Goal: Task Accomplishment & Management: Manage account settings

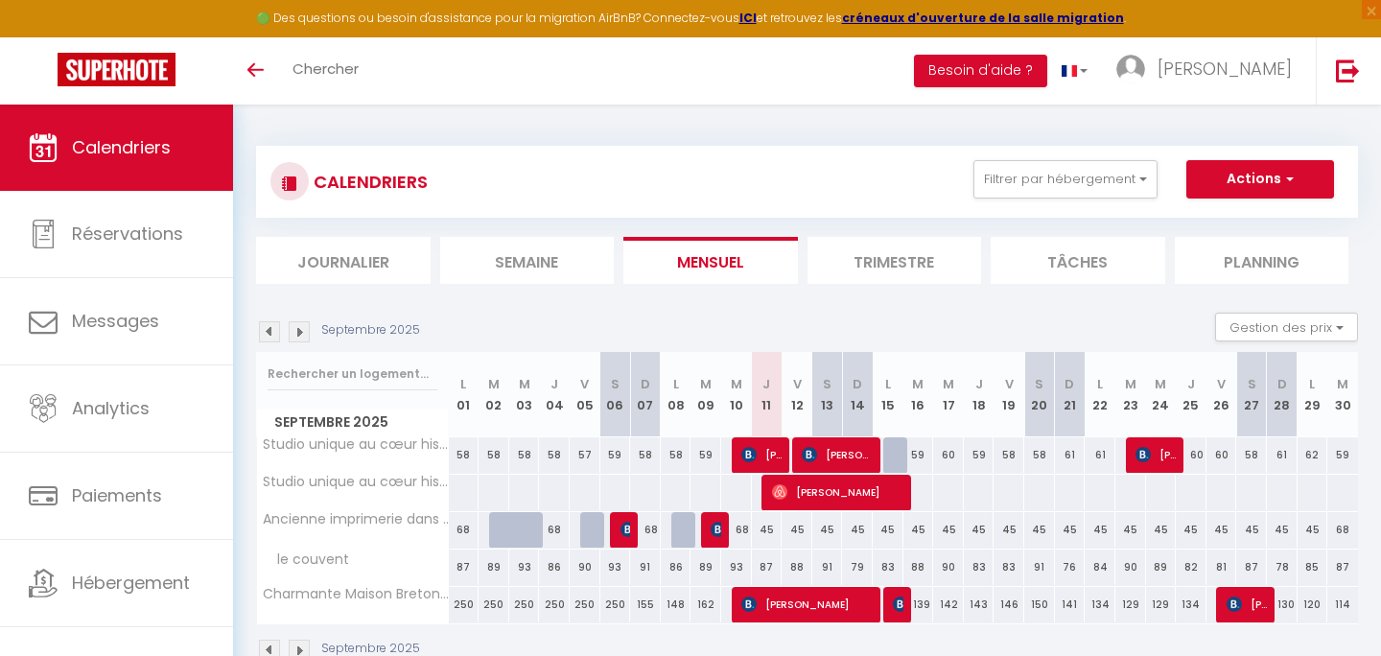
click at [917, 454] on div "59" at bounding box center [918, 454] width 31 height 35
type input "59"
type input "[DATE]"
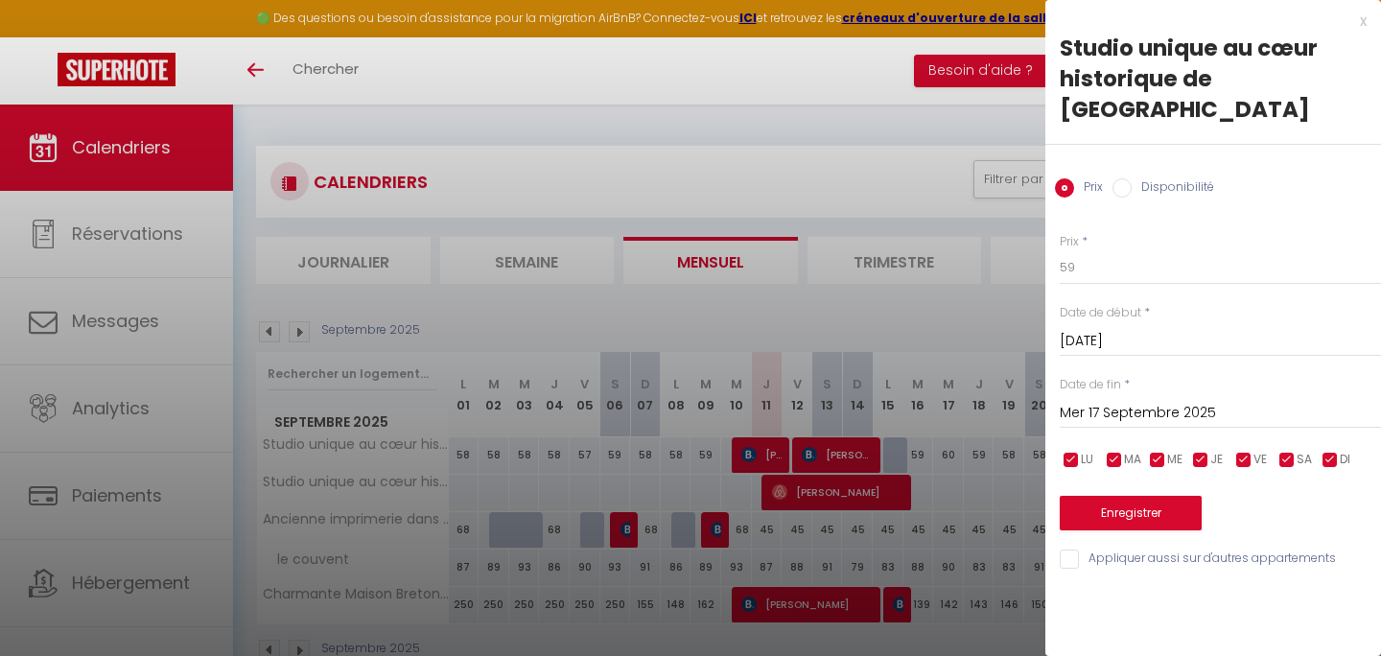
click at [1100, 401] on input "Mer 17 Septembre 2025" at bounding box center [1220, 413] width 321 height 25
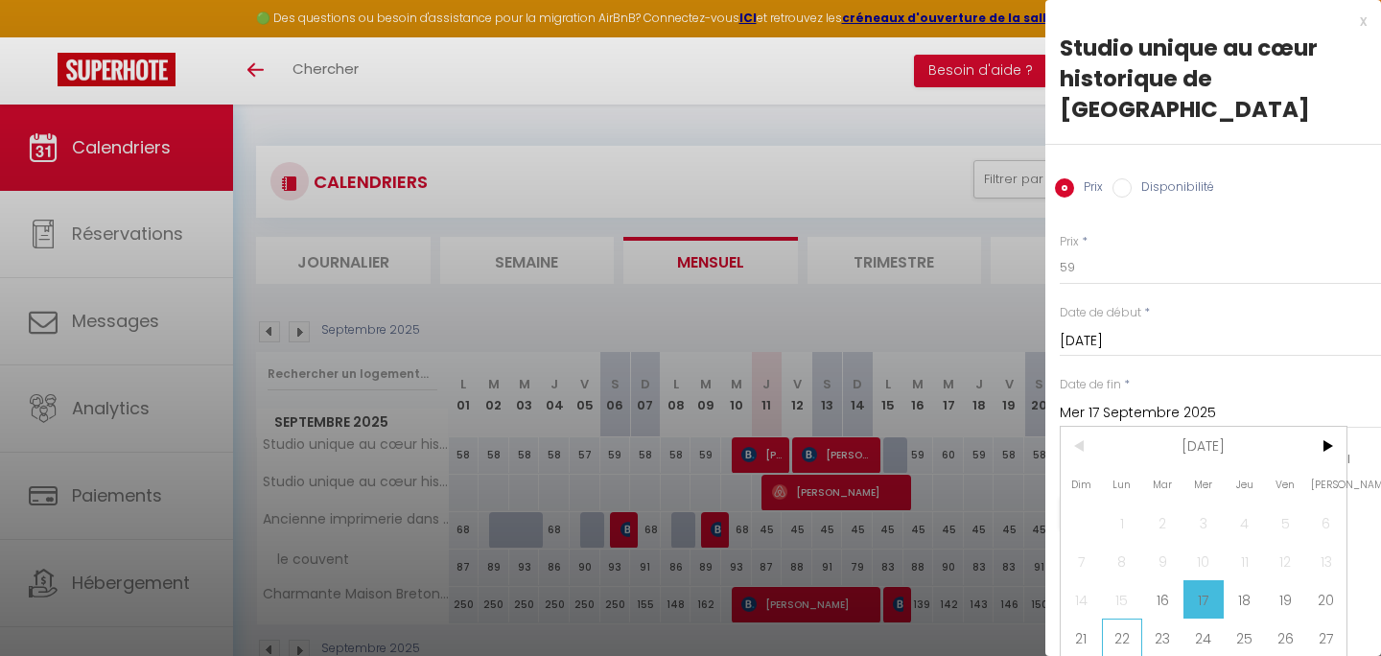
click at [1133, 618] on span "22" at bounding box center [1122, 637] width 41 height 38
type input "Lun 22 Septembre 2025"
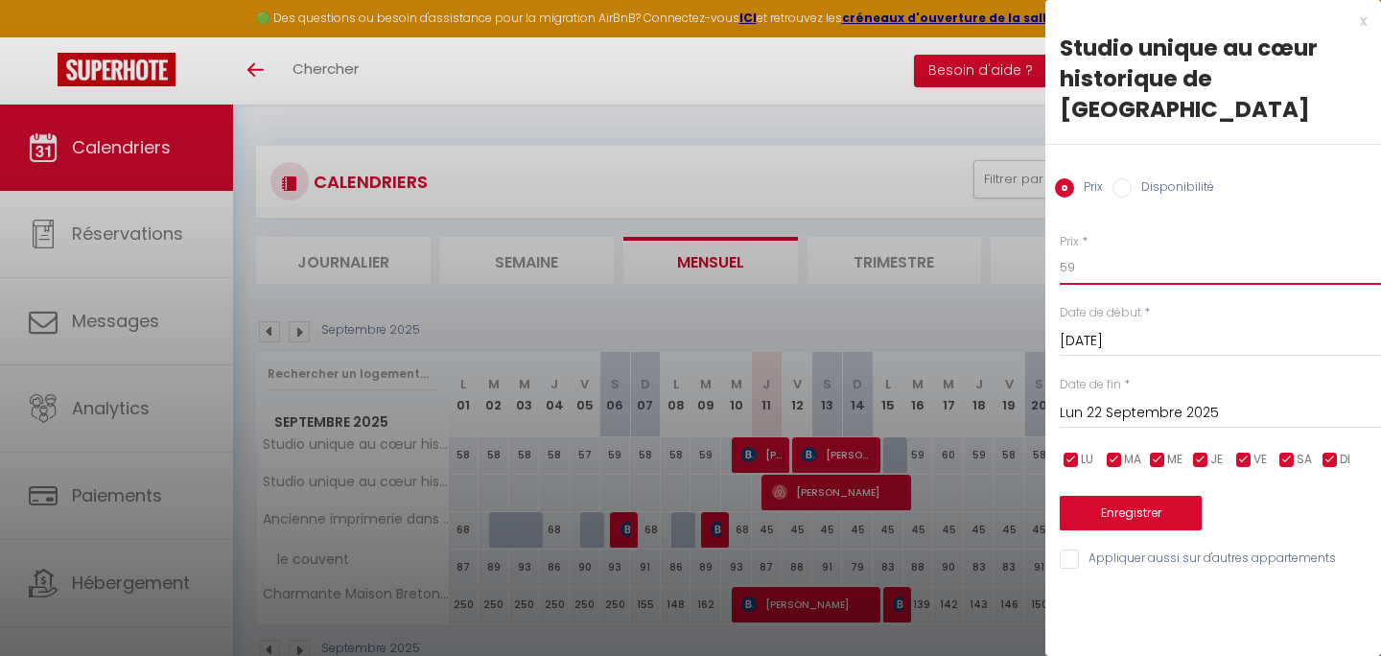
click at [1101, 250] on input "59" at bounding box center [1220, 267] width 321 height 35
type input "5"
type input "50"
click at [1098, 269] on div "Prix * 50 Statut * Disponible Indisponible Date de début * [DATE] < [DATE] > Di…" at bounding box center [1213, 390] width 336 height 362
click at [1083, 496] on button "Enregistrer" at bounding box center [1131, 513] width 142 height 35
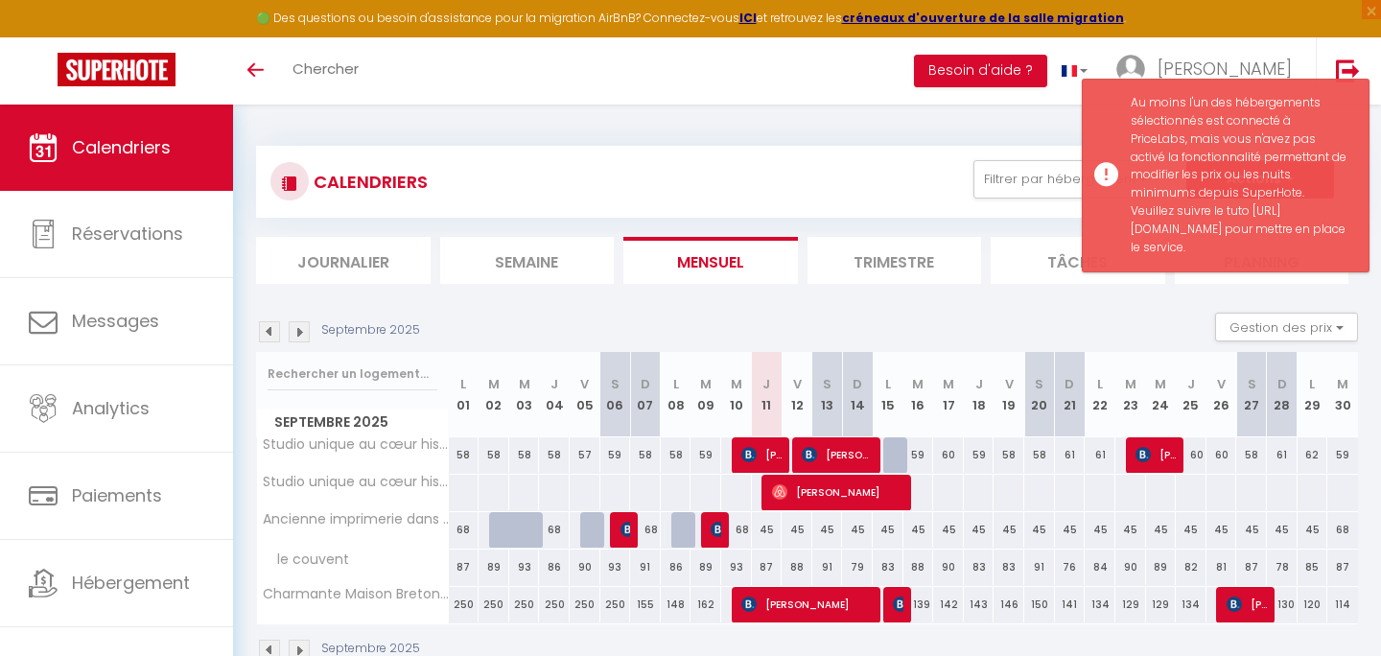
click at [982, 279] on ul "Journalier [GEOGRAPHIC_DATA] Mensuel Trimestre Tâches Planning" at bounding box center [807, 260] width 1102 height 47
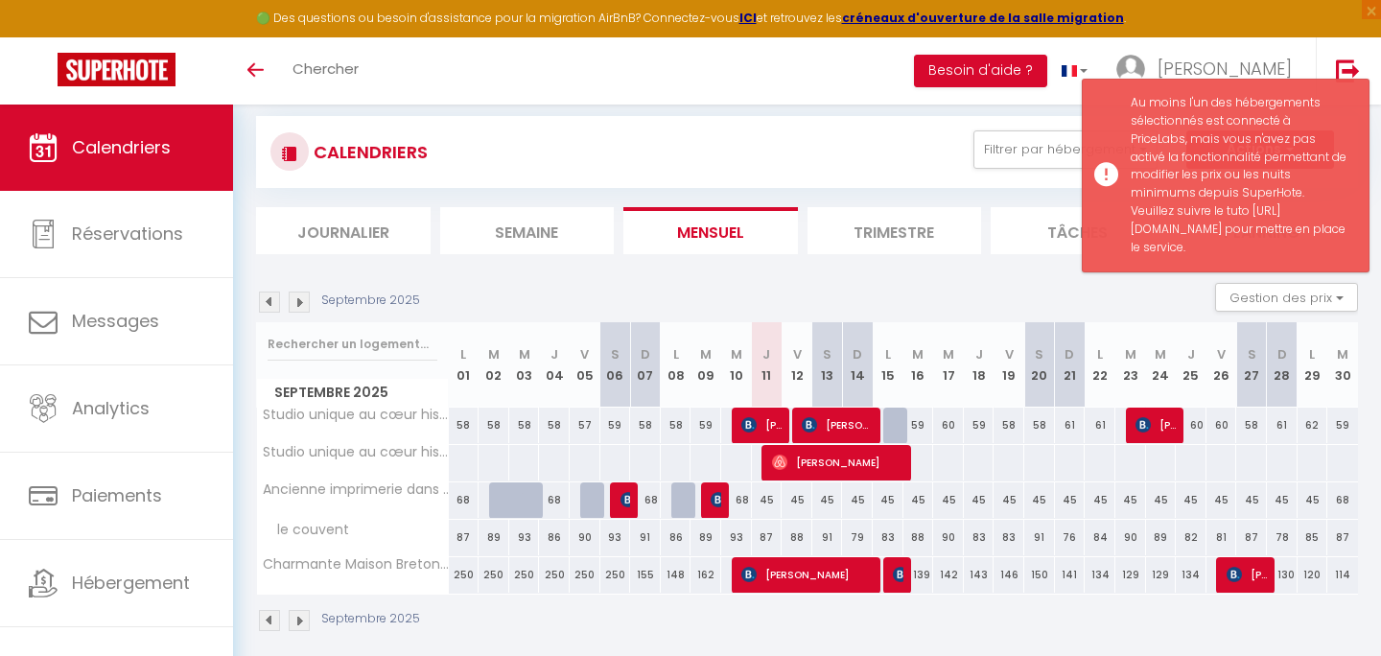
scroll to position [21, 0]
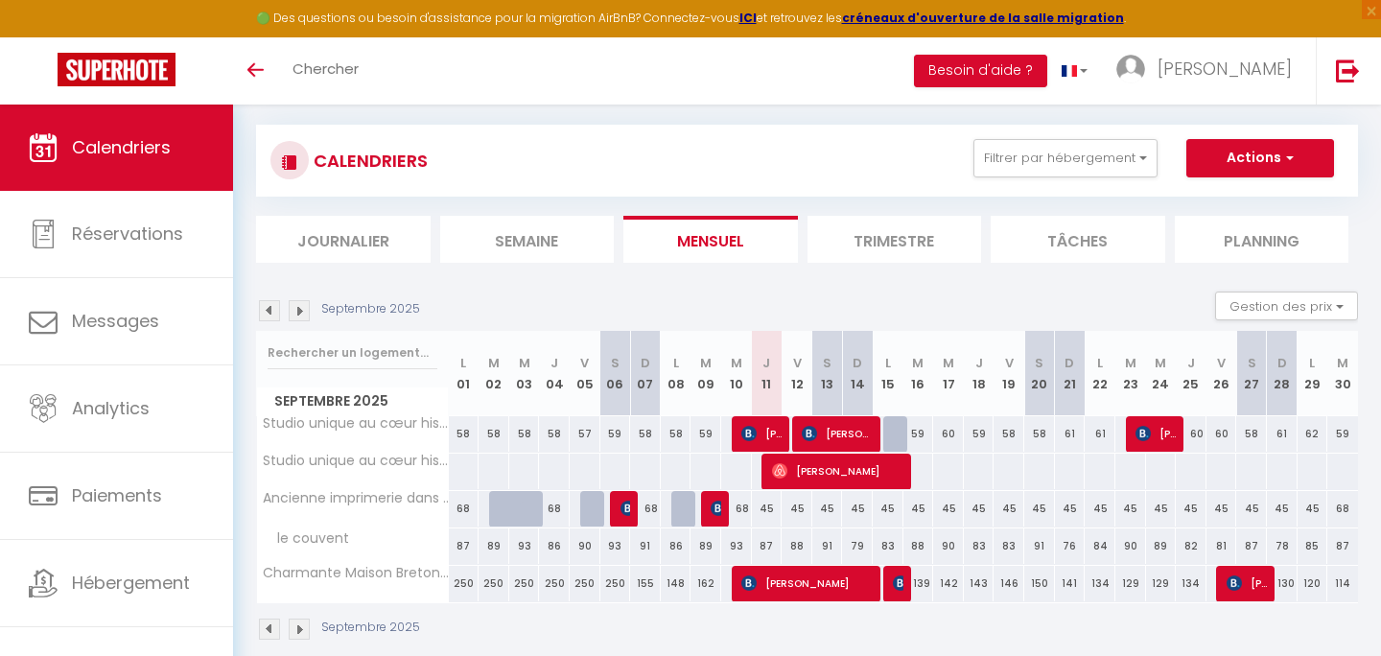
click at [917, 435] on div "59" at bounding box center [918, 433] width 31 height 35
type input "59"
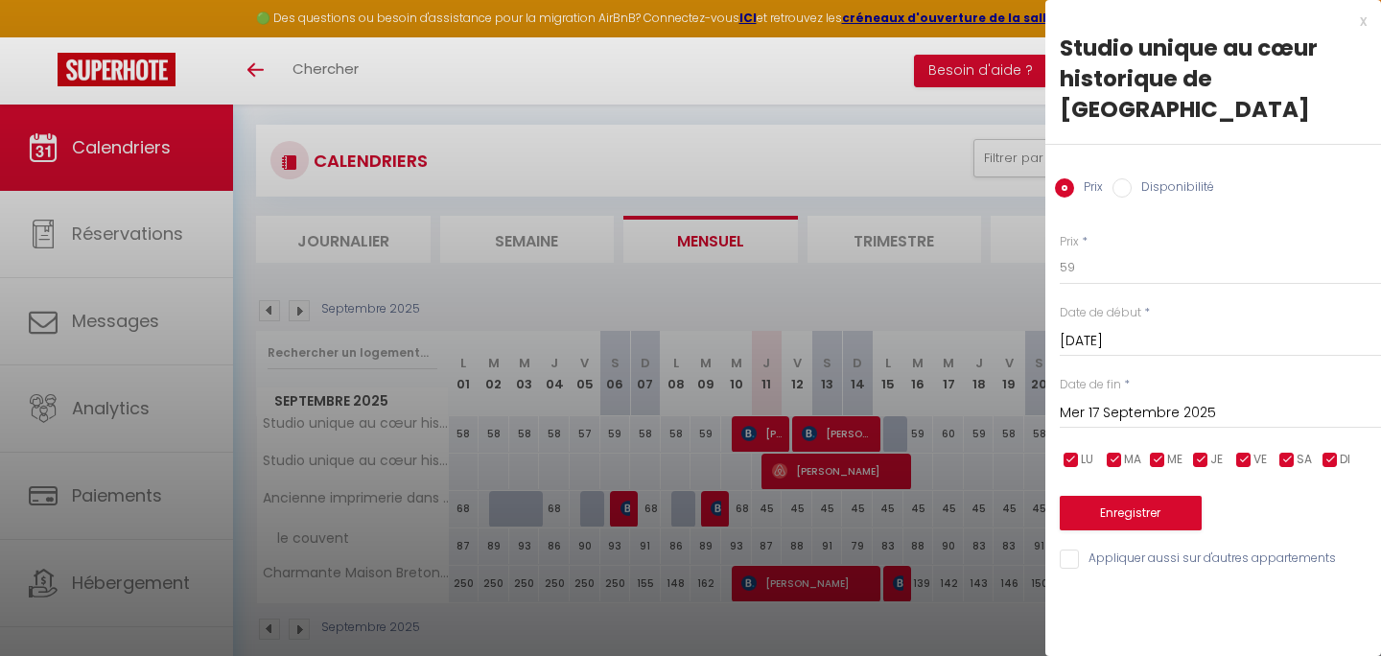
click at [1105, 401] on input "Mer 17 Septembre 2025" at bounding box center [1220, 413] width 321 height 25
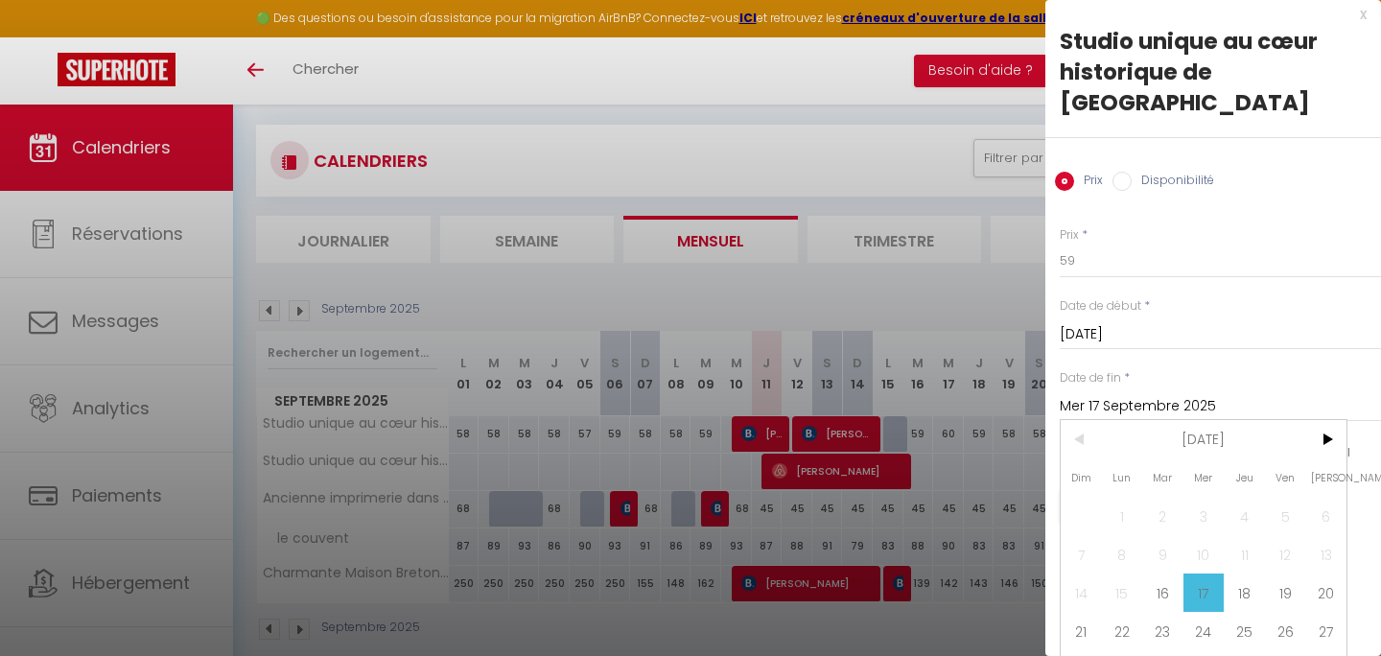
scroll to position [9, 0]
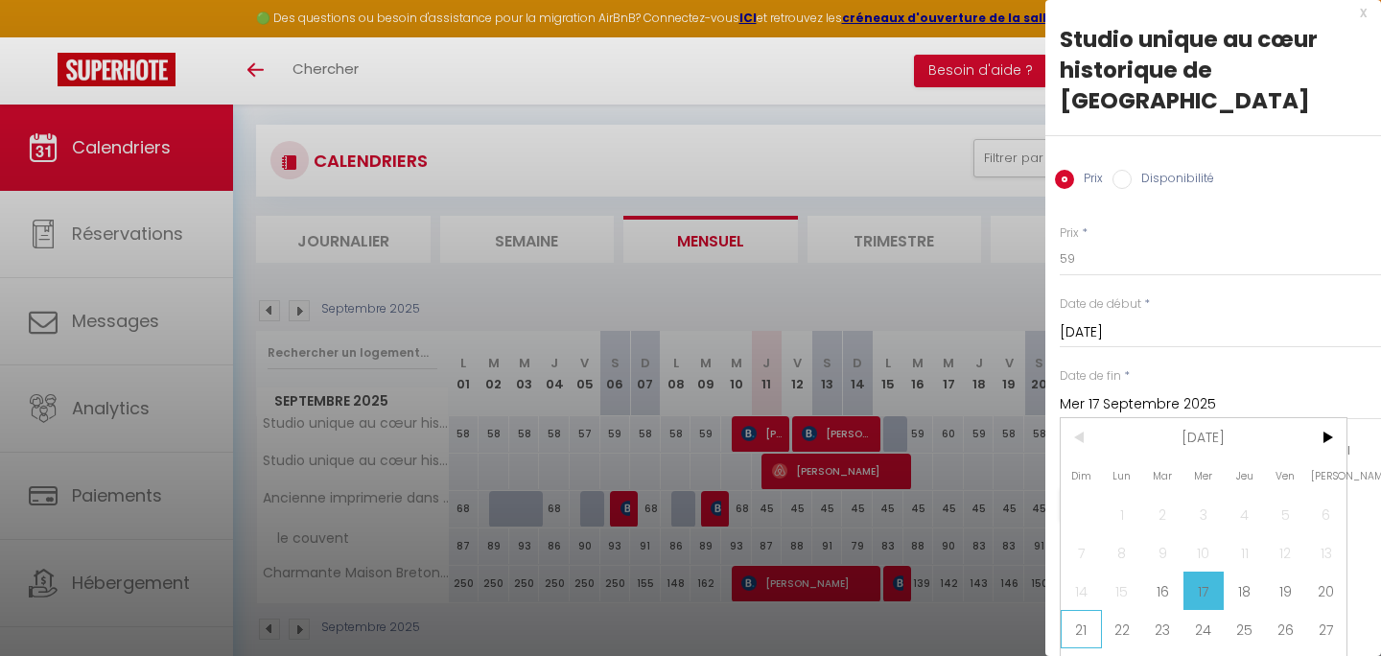
click at [1085, 610] on span "21" at bounding box center [1080, 629] width 41 height 38
type input "Dim 21 Septembre 2025"
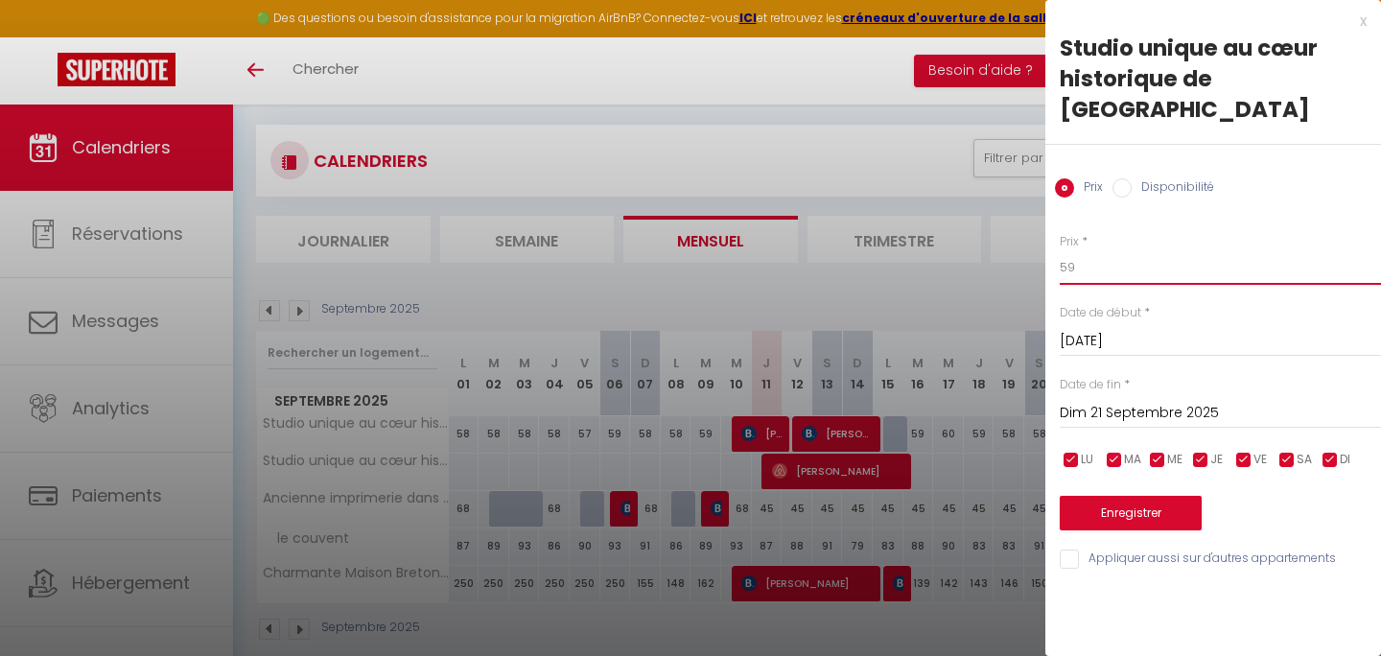
click at [1107, 250] on input "59" at bounding box center [1220, 267] width 321 height 35
type input "50"
click at [1087, 496] on button "Enregistrer" at bounding box center [1131, 513] width 142 height 35
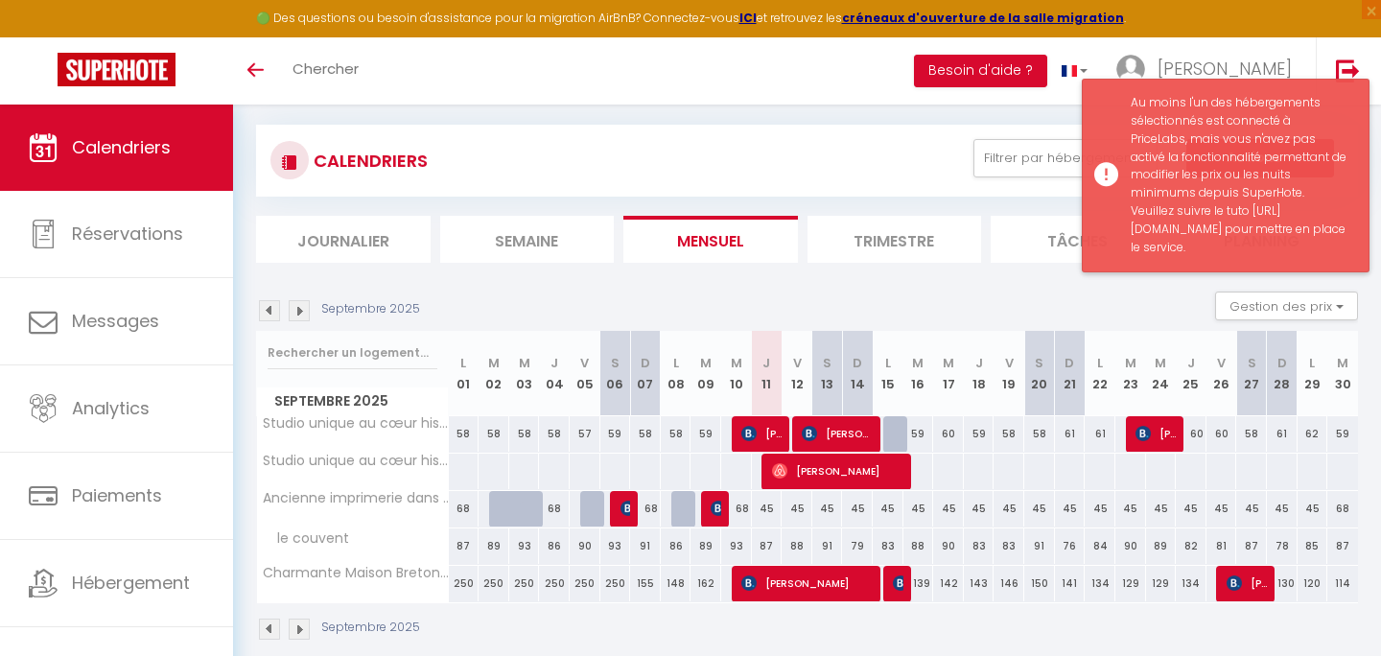
click at [1098, 230] on div "Au moins l'un des hébergements sélectionnés est connecté à PriceLabs, mais vous…" at bounding box center [1226, 176] width 288 height 194
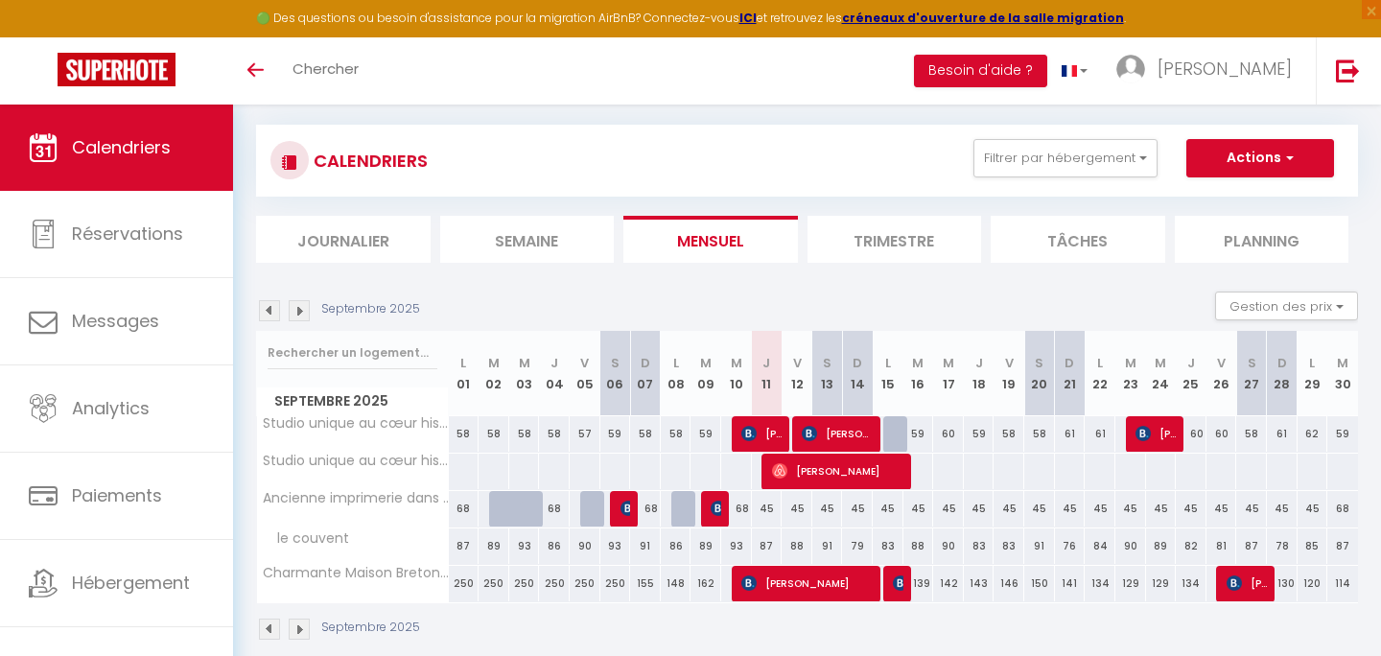
click at [944, 430] on div "60" at bounding box center [948, 433] width 31 height 35
type input "60"
type input "Mer 17 Septembre 2025"
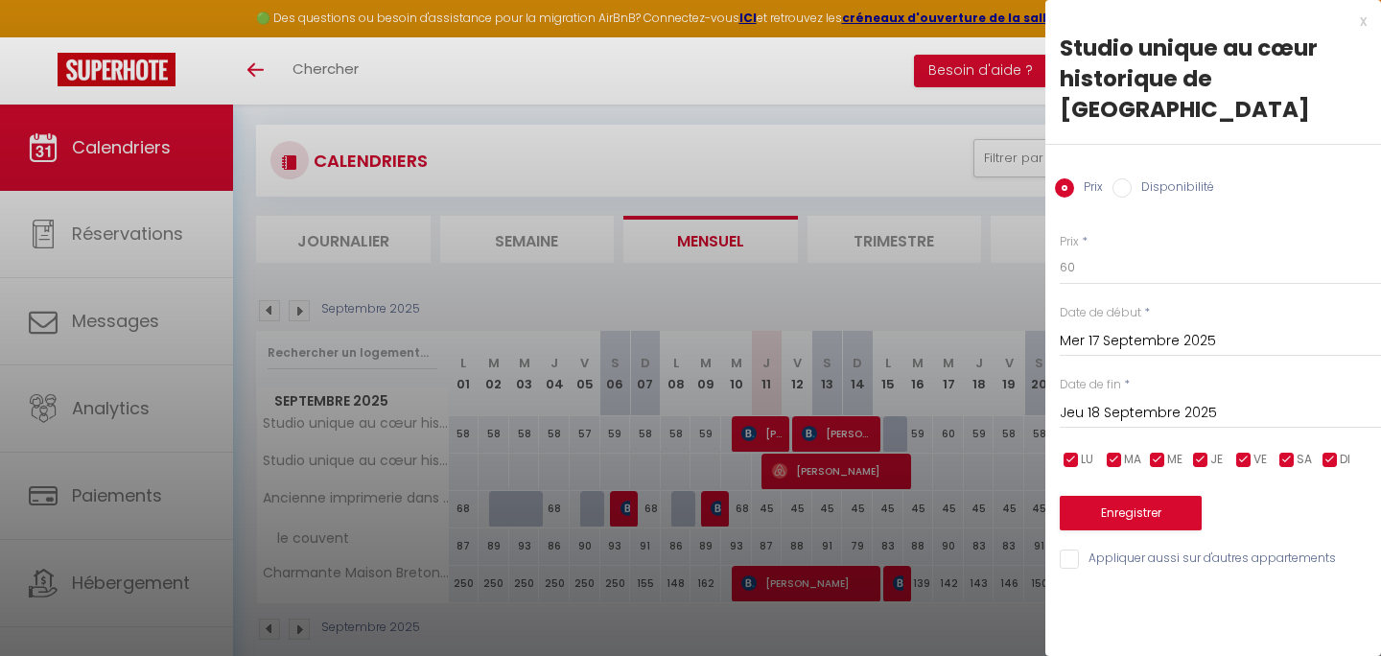
click at [1096, 401] on input "Jeu 18 Septembre 2025" at bounding box center [1220, 413] width 321 height 25
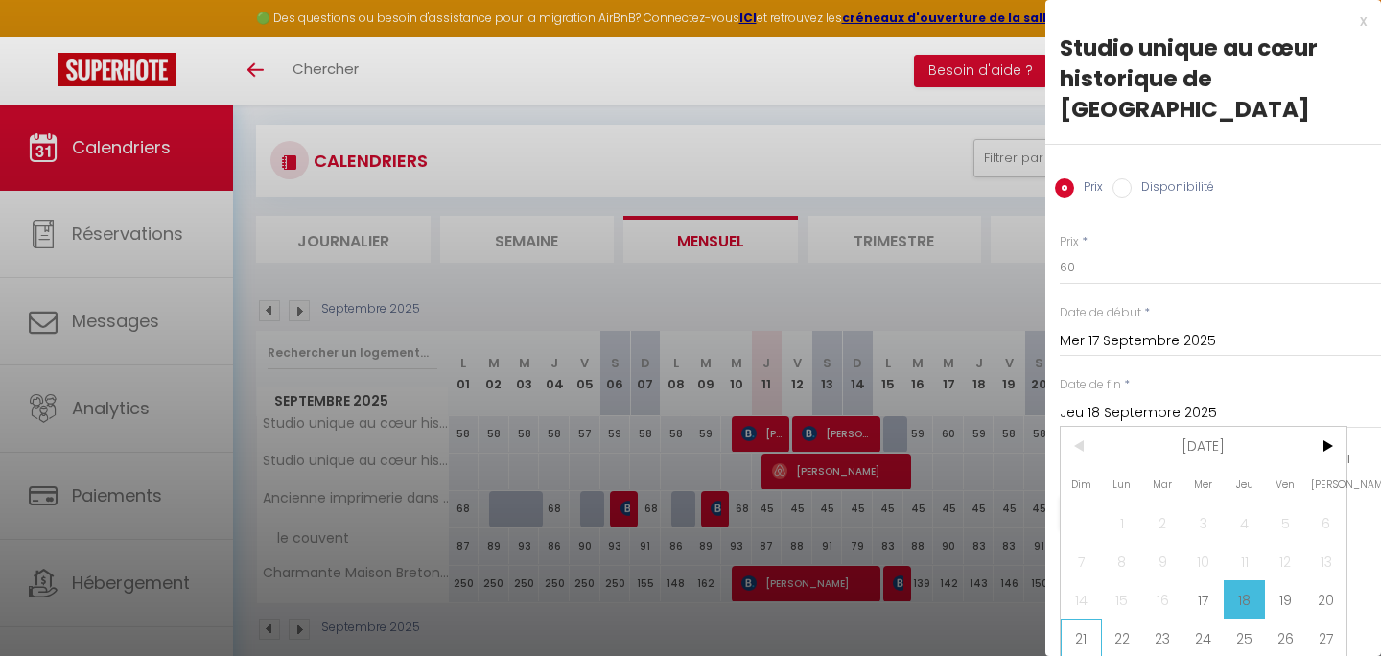
click at [1083, 618] on span "21" at bounding box center [1080, 637] width 41 height 38
type input "Dim 21 Septembre 2025"
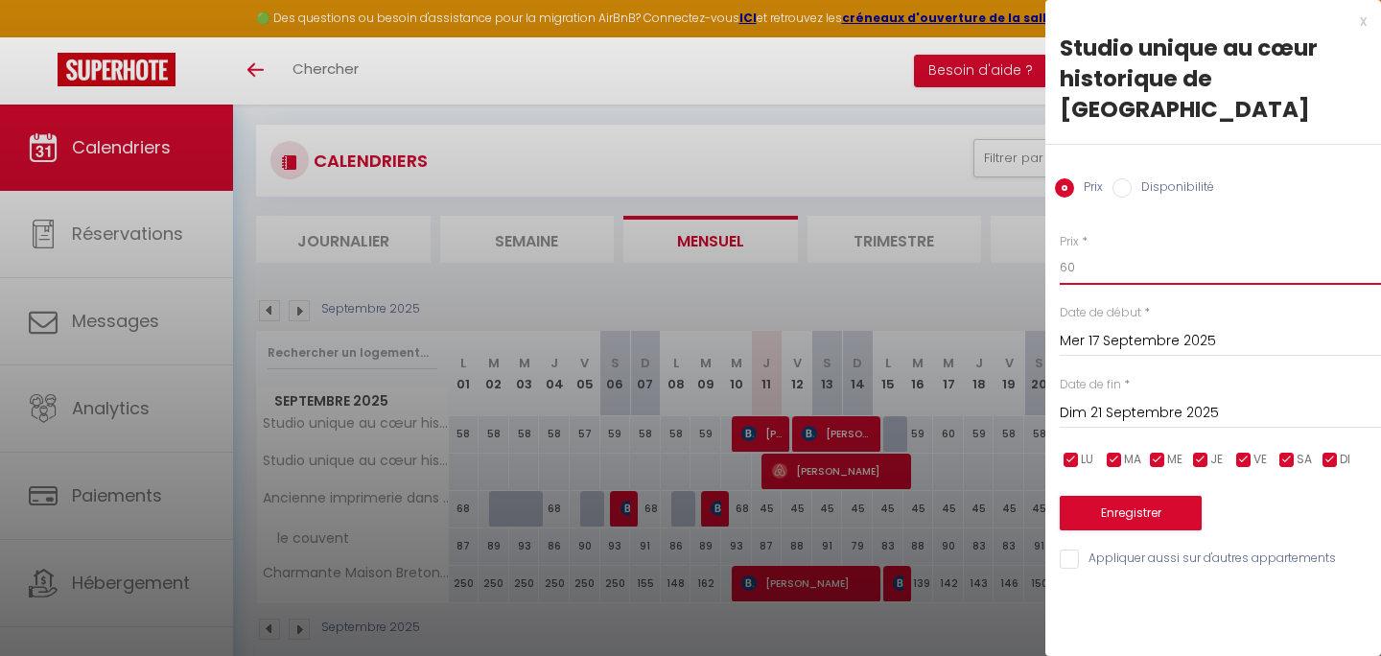
click at [1080, 250] on input "60" at bounding box center [1220, 267] width 321 height 35
click at [1142, 178] on label "Disponibilité" at bounding box center [1172, 188] width 82 height 21
click at [1131, 178] on input "Disponibilité" at bounding box center [1121, 187] width 19 height 19
radio input "true"
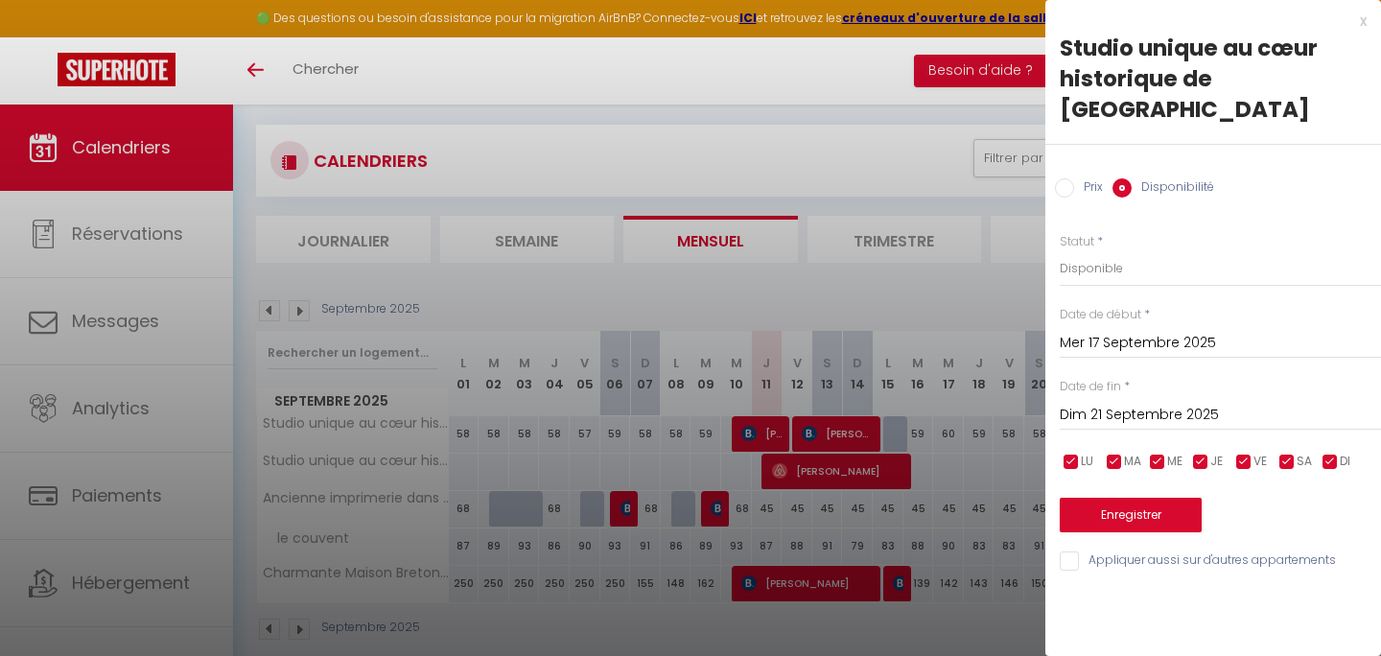
click at [1069, 178] on input "Prix" at bounding box center [1064, 187] width 19 height 19
radio input "true"
radio input "false"
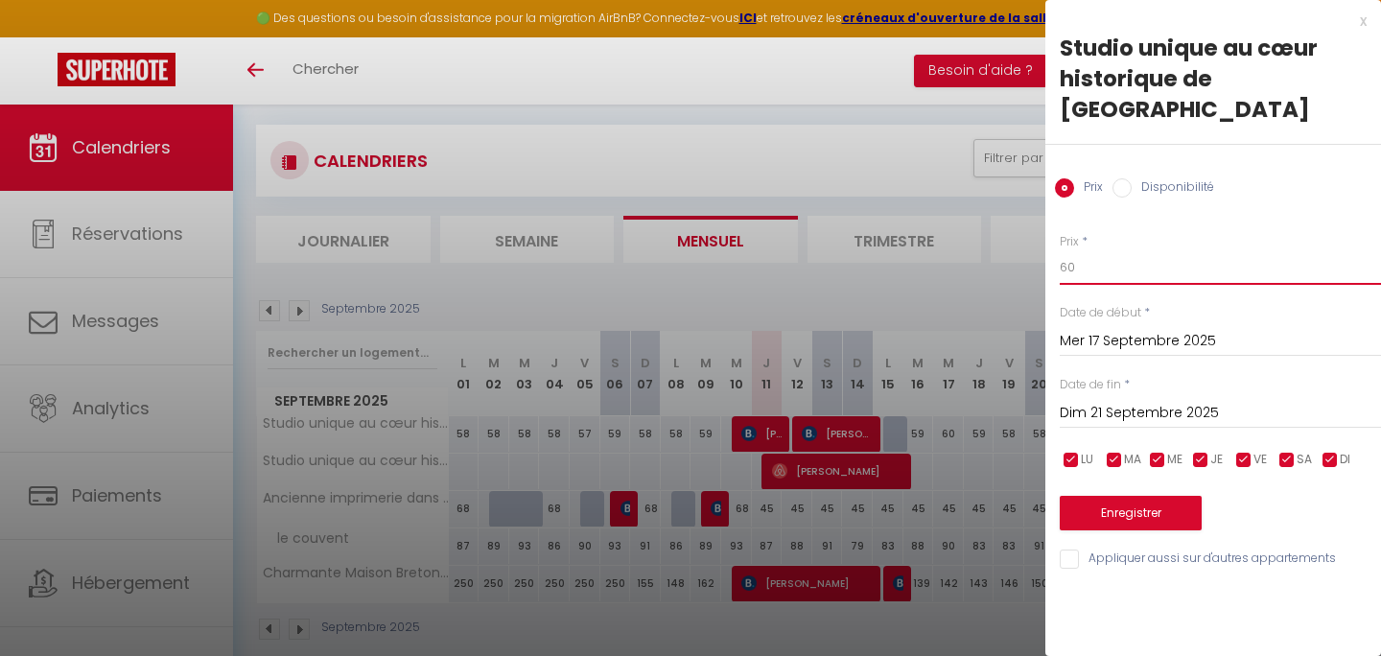
click at [1080, 250] on input "60" at bounding box center [1220, 267] width 321 height 35
type input "6"
type input "50"
click at [1072, 496] on button "Enregistrer" at bounding box center [1131, 513] width 142 height 35
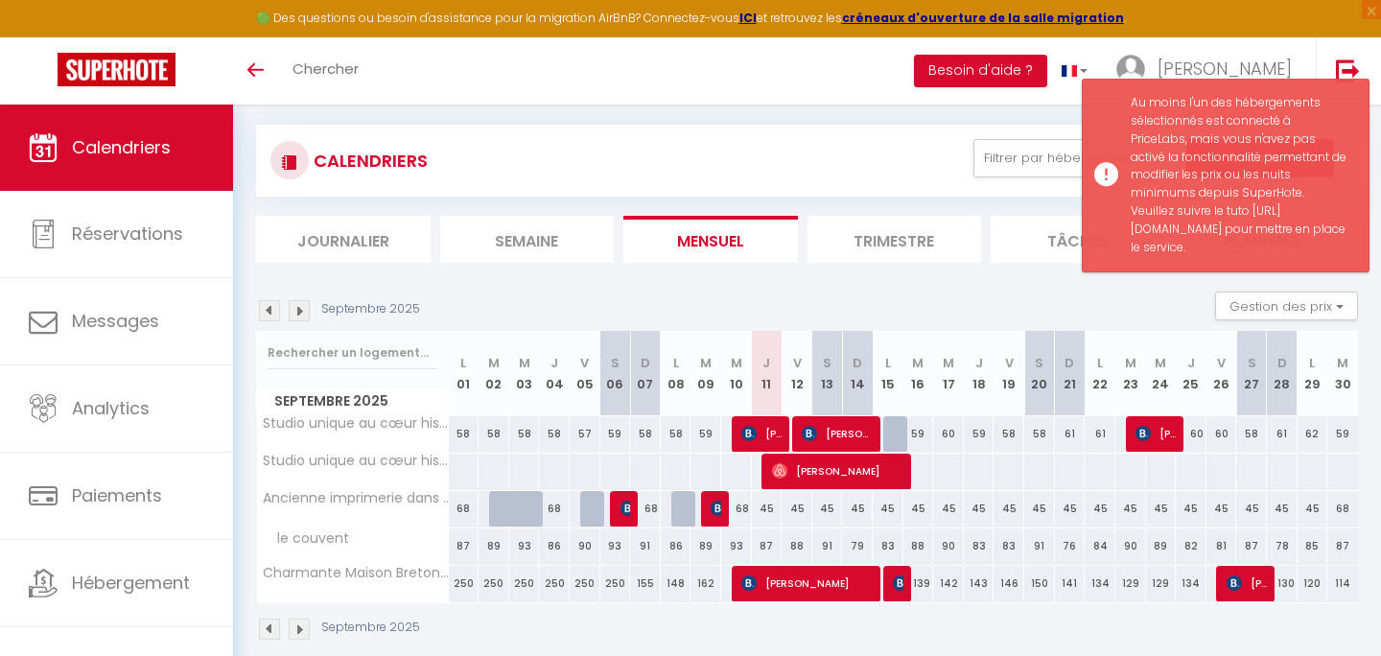
click at [923, 290] on section "Septembre 2025 Gestion des prix Nb Nuits minimum Règles Disponibilité Septembre…" at bounding box center [807, 465] width 1102 height 387
